Goal: Task Accomplishment & Management: Use online tool/utility

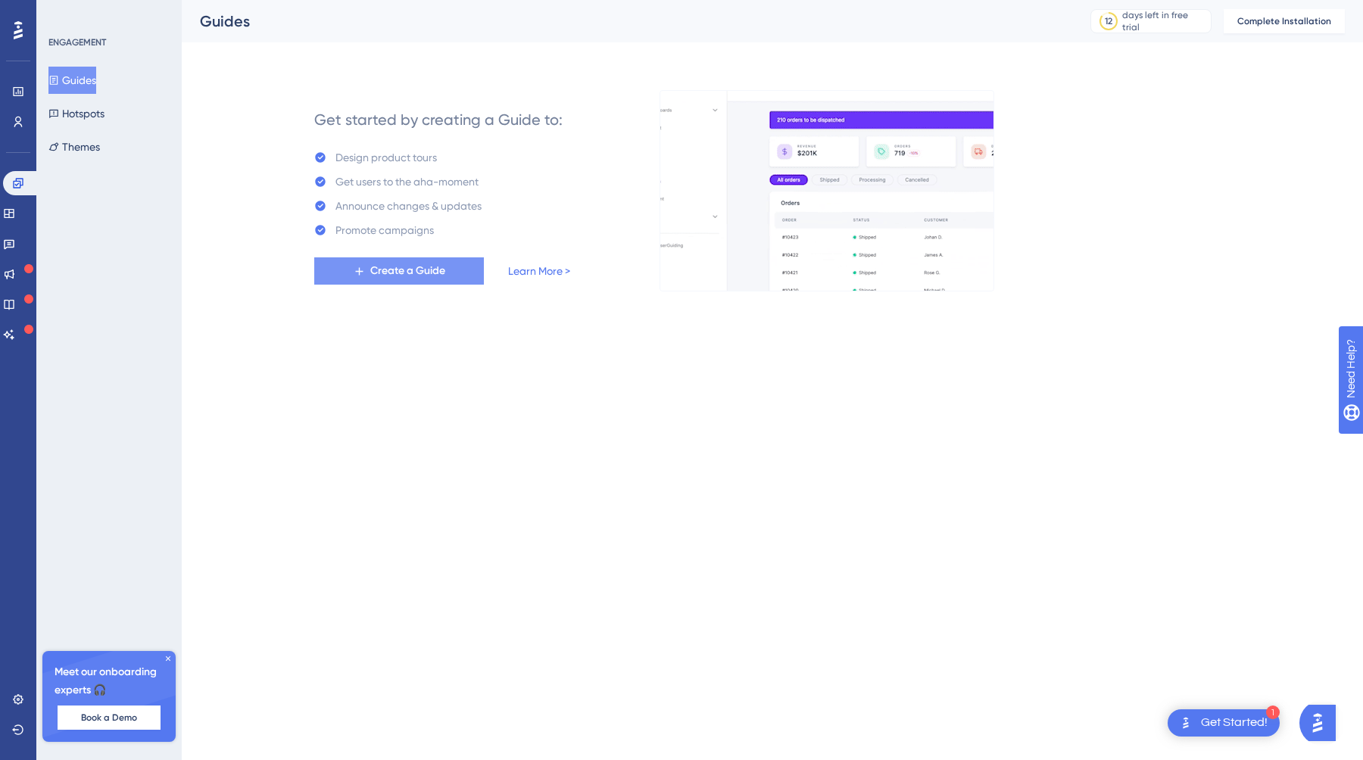
click at [407, 270] on span "Create a Guide" at bounding box center [407, 271] width 75 height 18
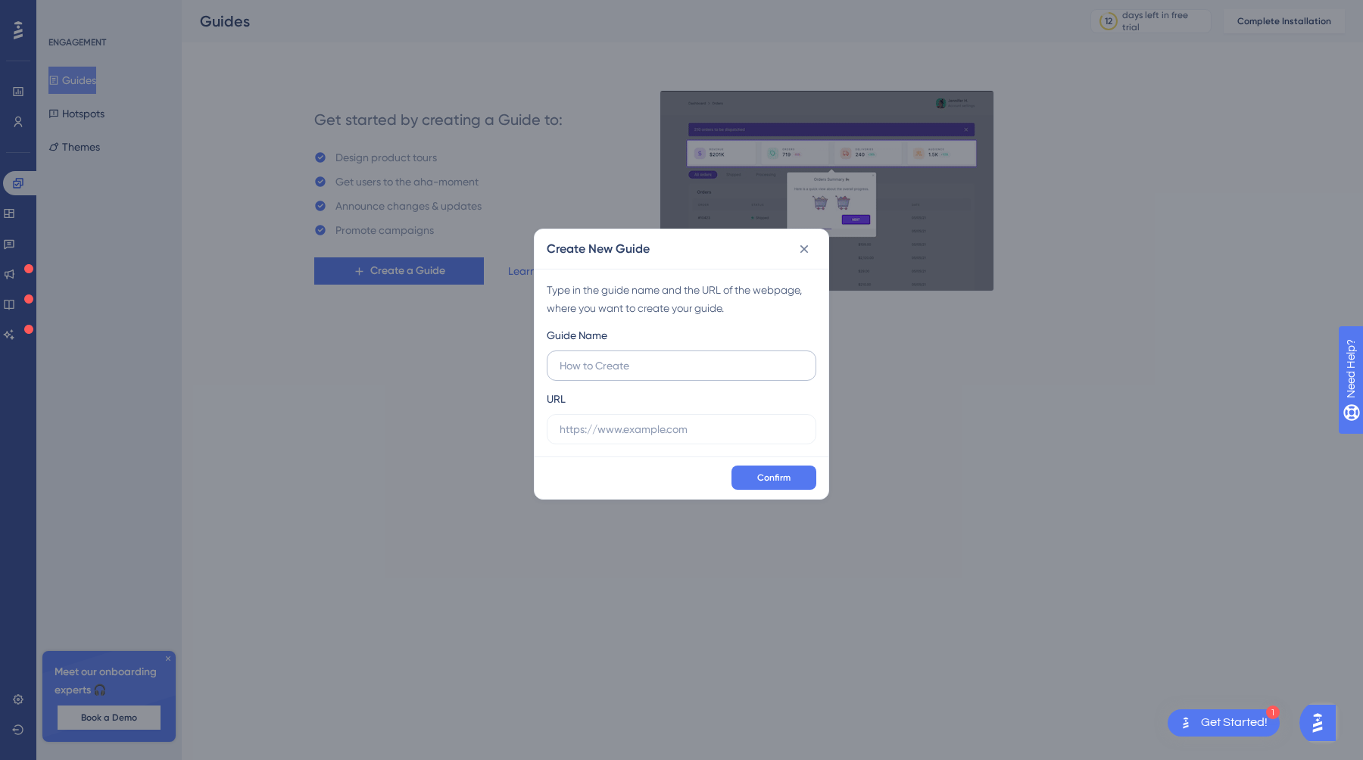
click at [599, 366] on input "text" at bounding box center [682, 365] width 244 height 17
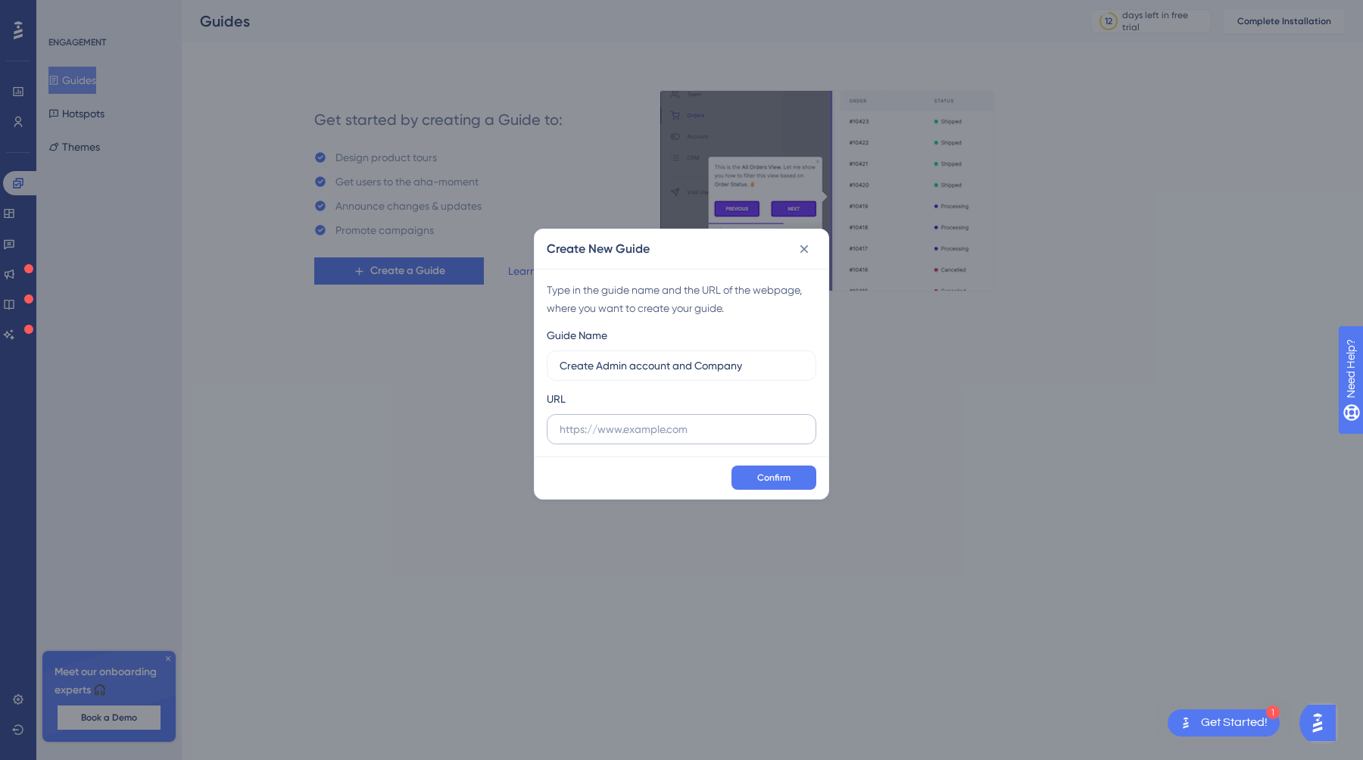
type input "Create Admin account and Company"
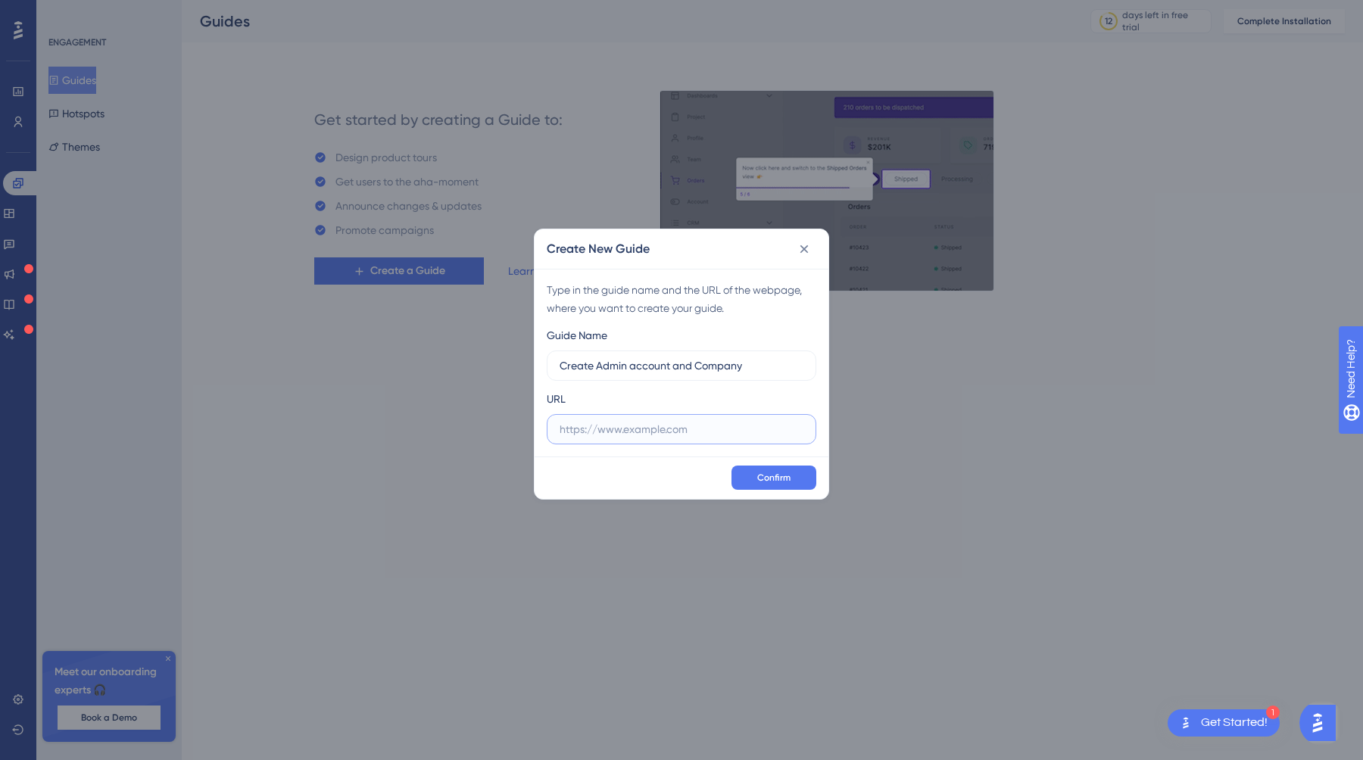
click at [578, 436] on input "text" at bounding box center [682, 429] width 244 height 17
type input "partner.cinemo.com"
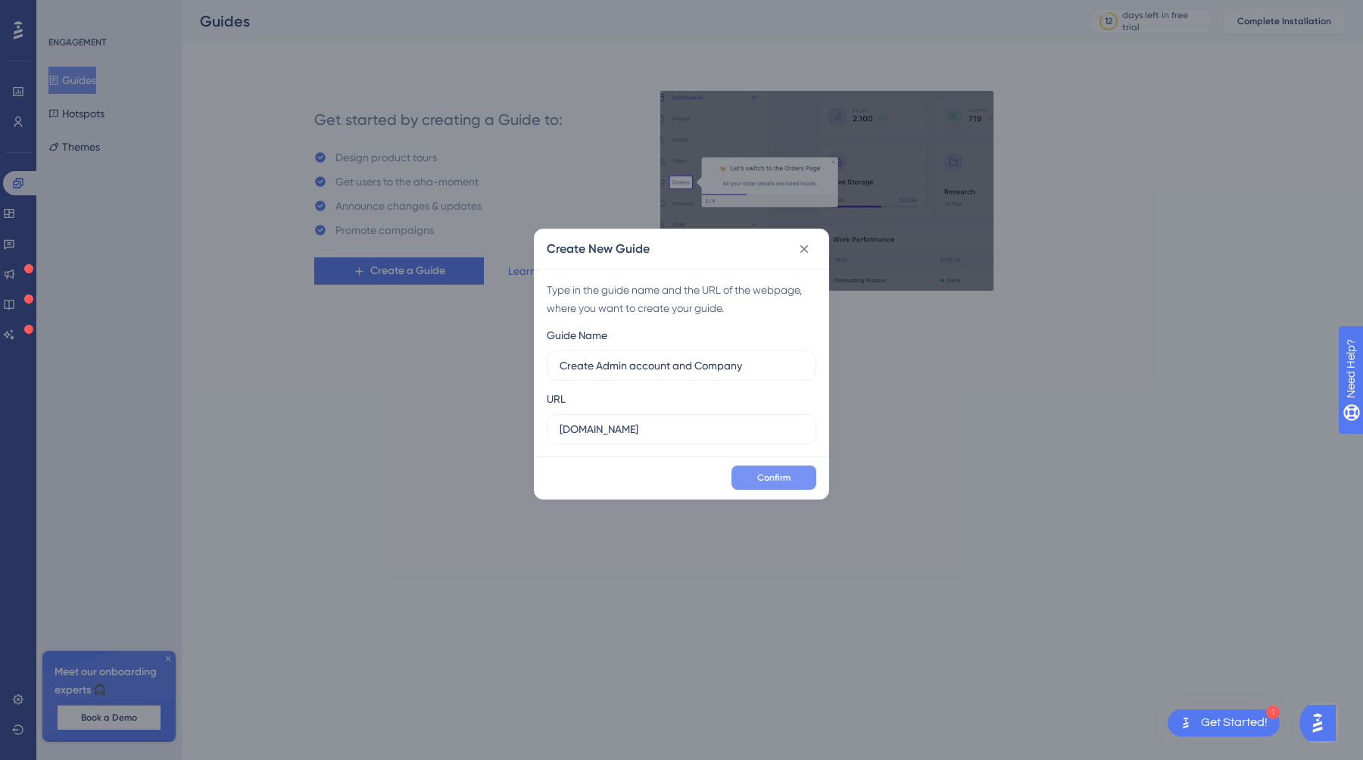
click at [787, 472] on span "Confirm" at bounding box center [773, 478] width 33 height 12
